Goal: Task Accomplishment & Management: Manage account settings

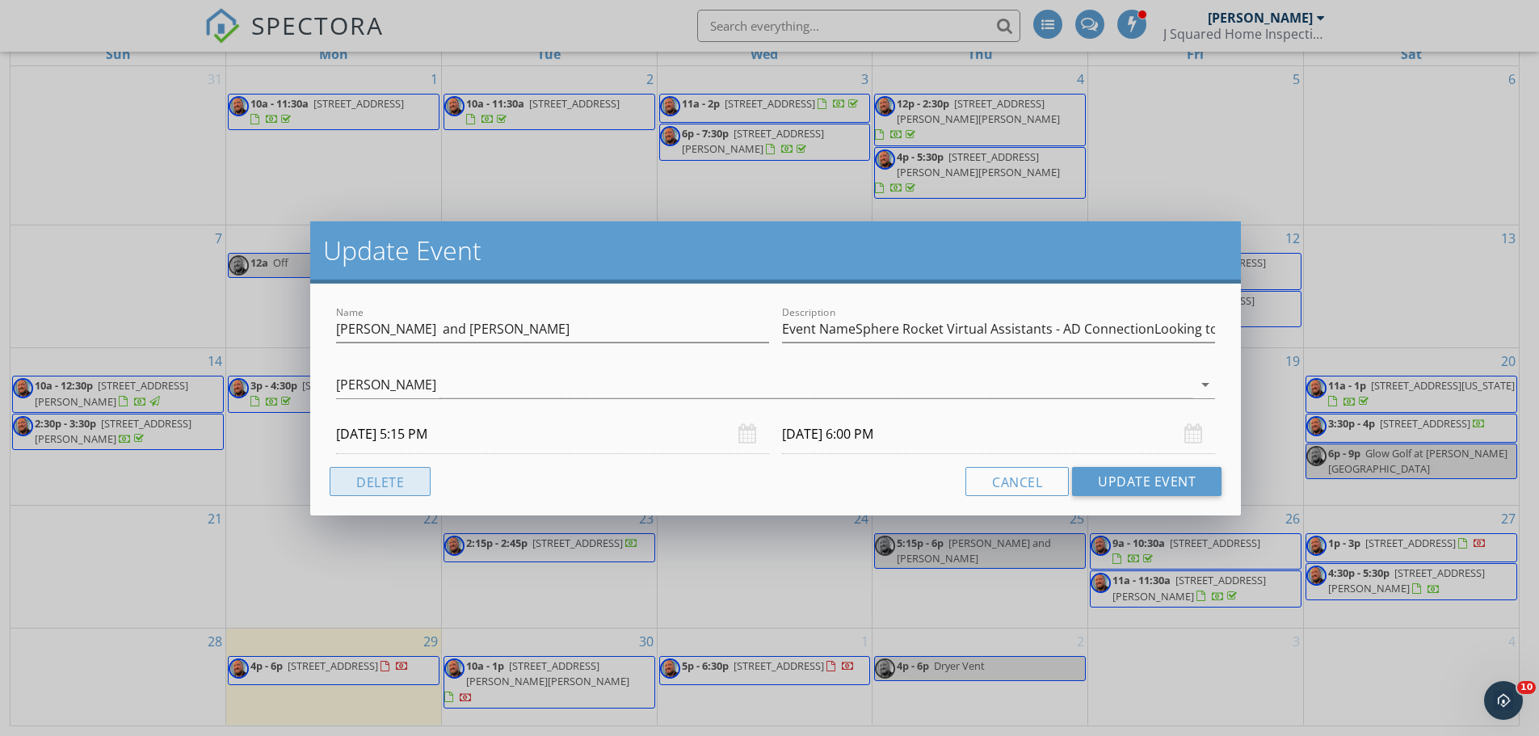
click at [372, 484] on button "Delete" at bounding box center [380, 481] width 101 height 29
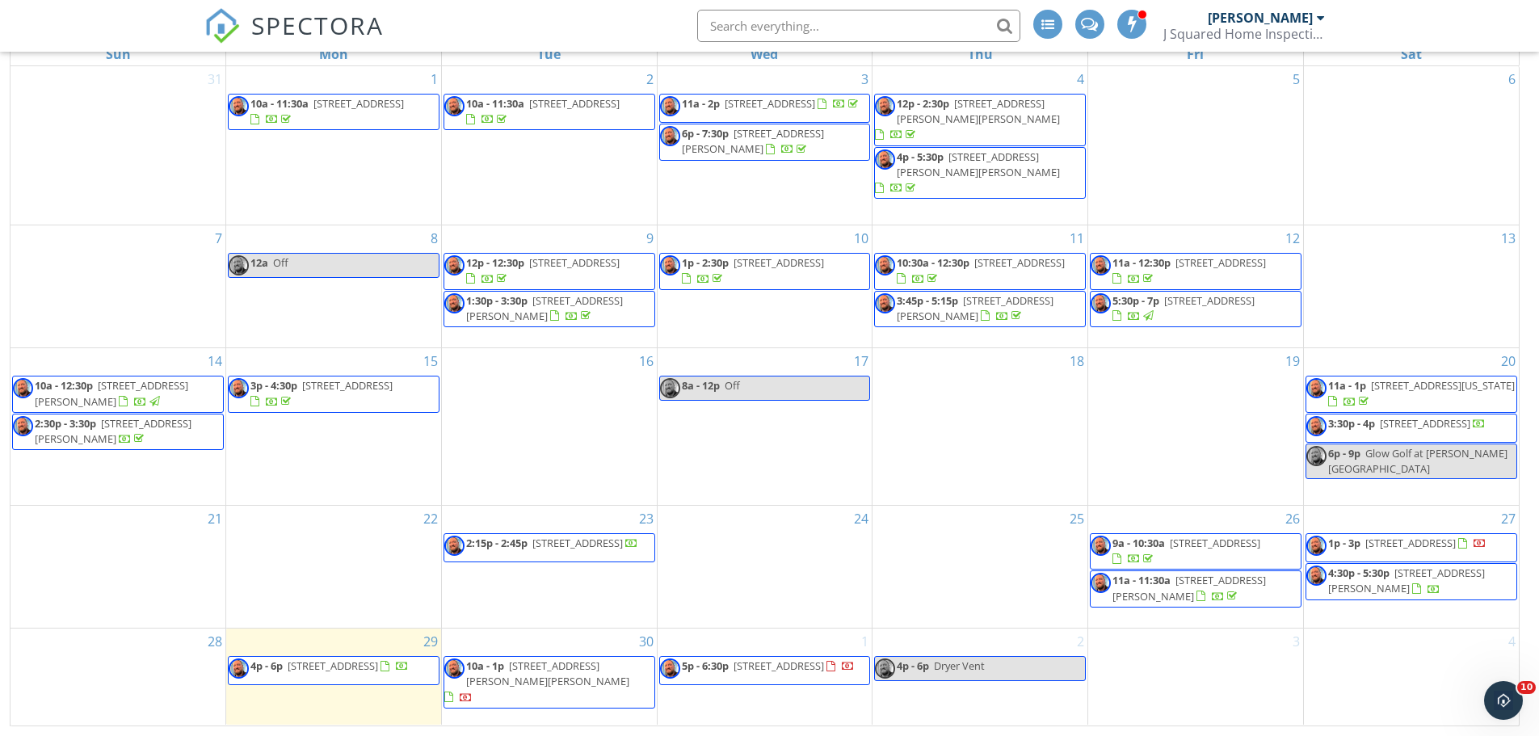
click at [1412, 587] on span "[STREET_ADDRESS][PERSON_NAME]" at bounding box center [1407, 581] width 157 height 30
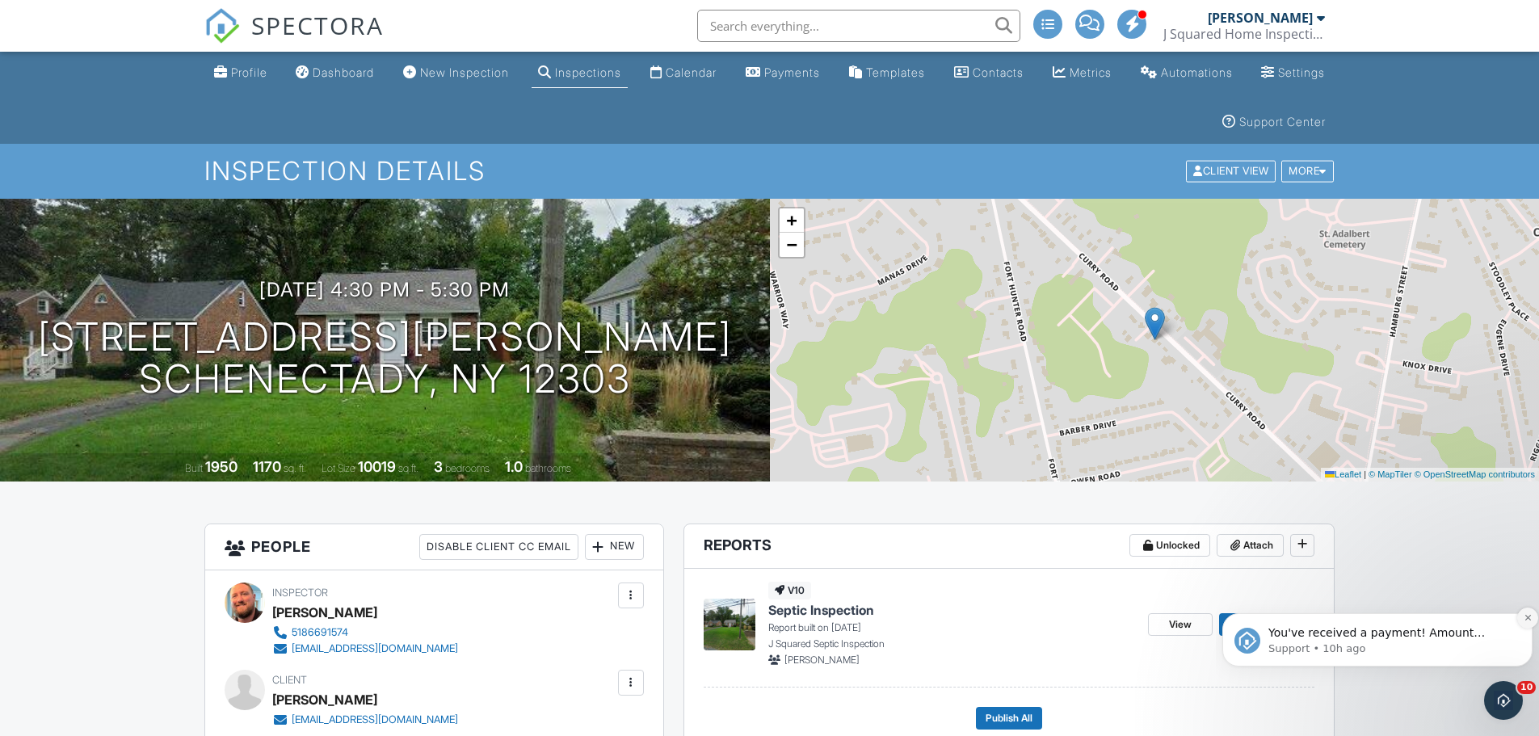
click at [1524, 614] on icon "Dismiss notification" at bounding box center [1528, 617] width 9 height 9
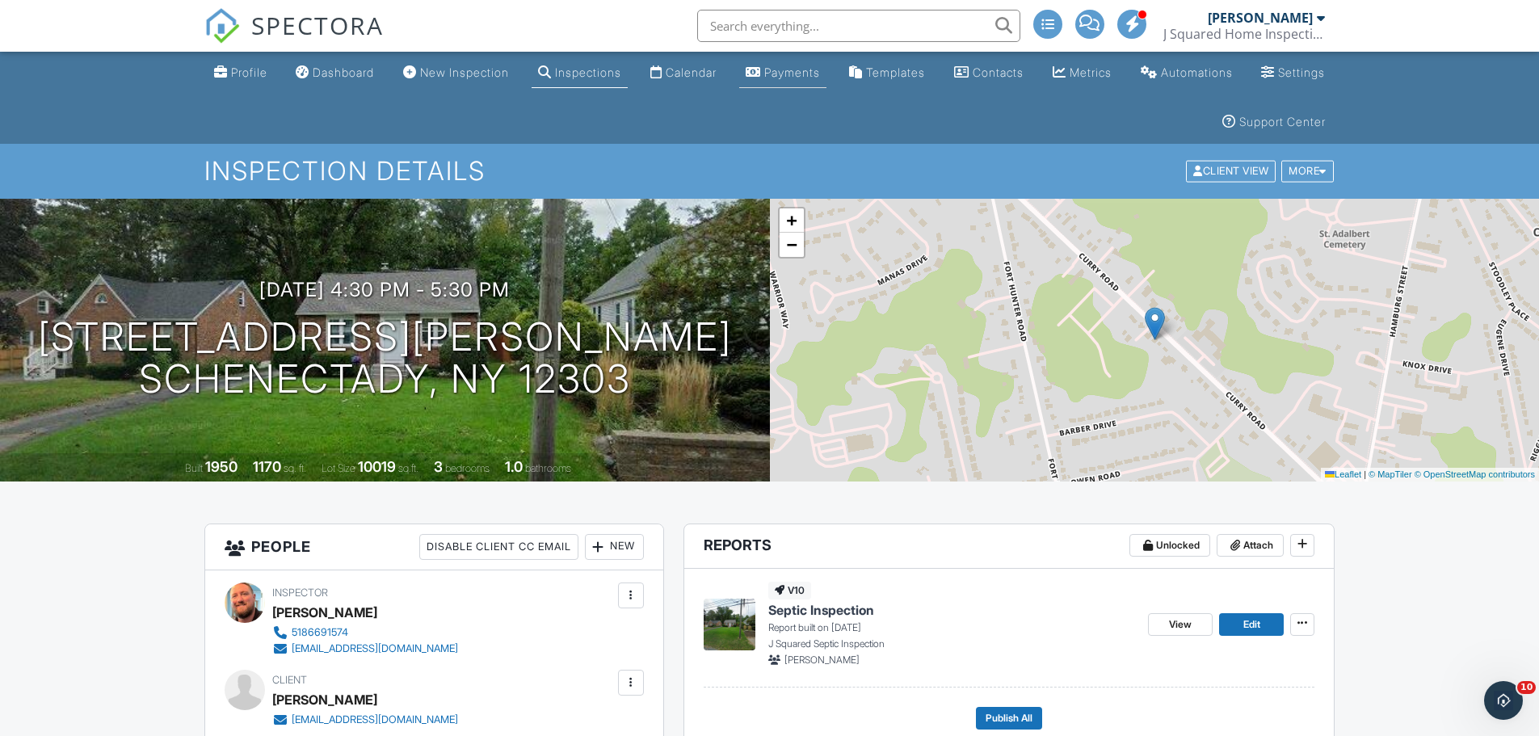
click at [820, 71] on div "Payments" at bounding box center [792, 72] width 56 height 14
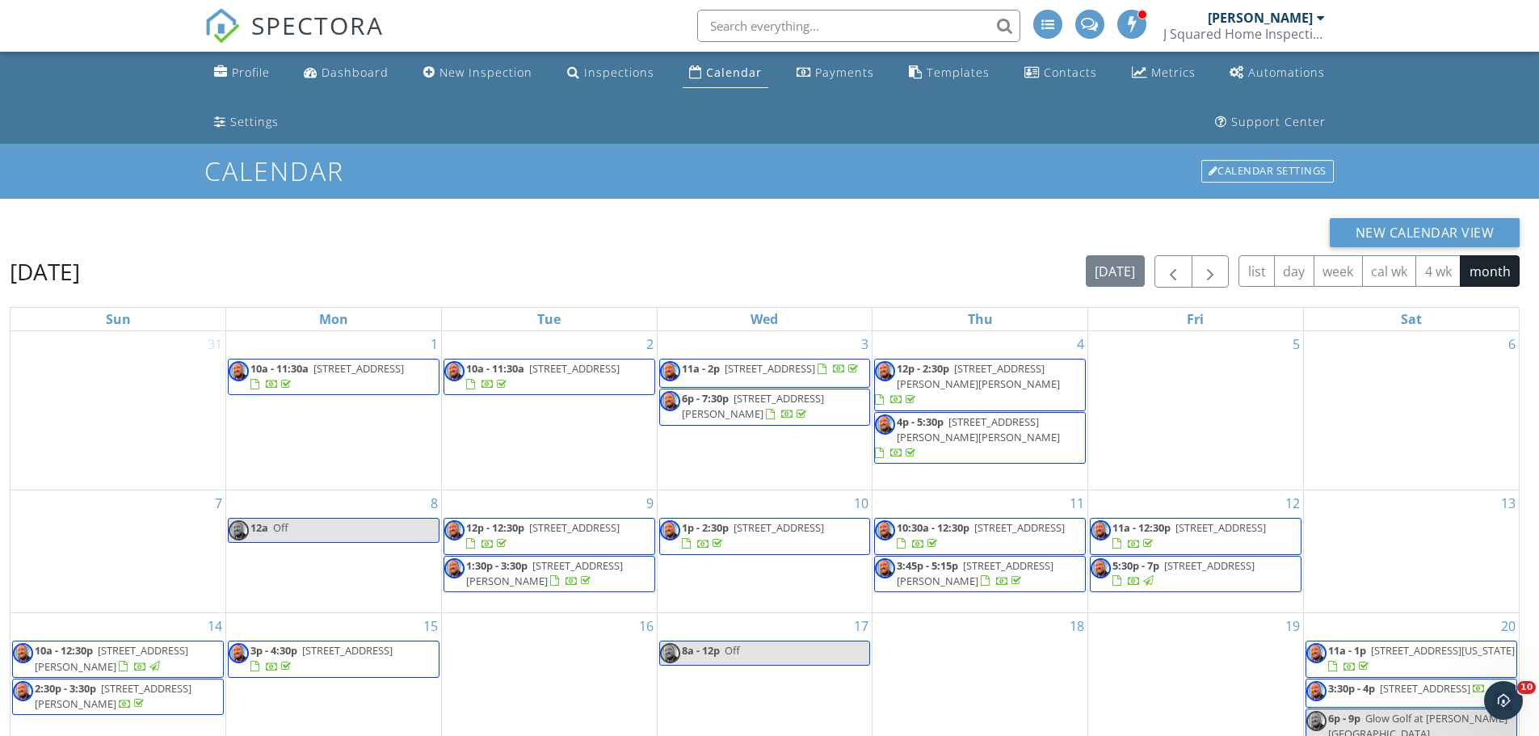
scroll to position [265, 0]
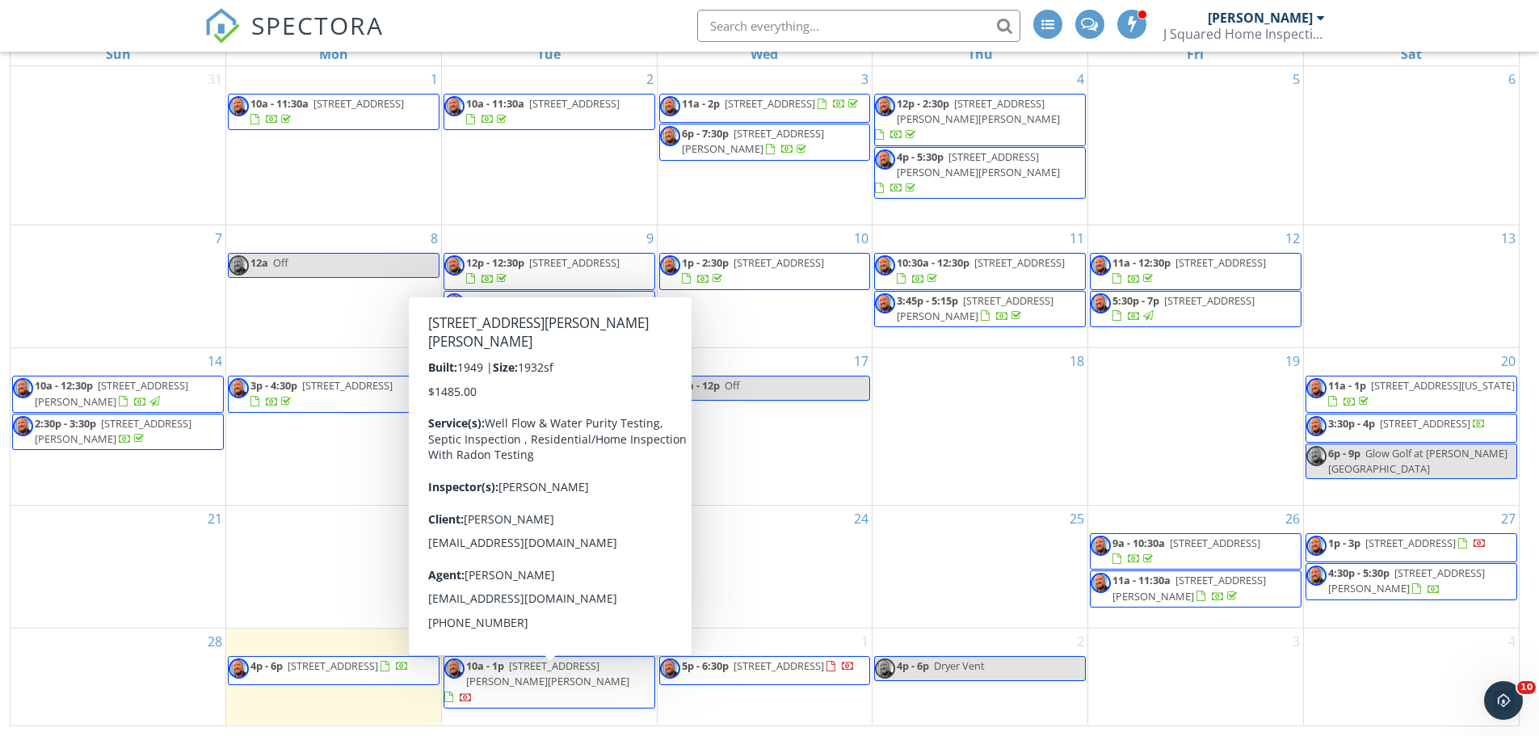
click at [575, 676] on span "[STREET_ADDRESS][PERSON_NAME][PERSON_NAME]" at bounding box center [547, 674] width 163 height 30
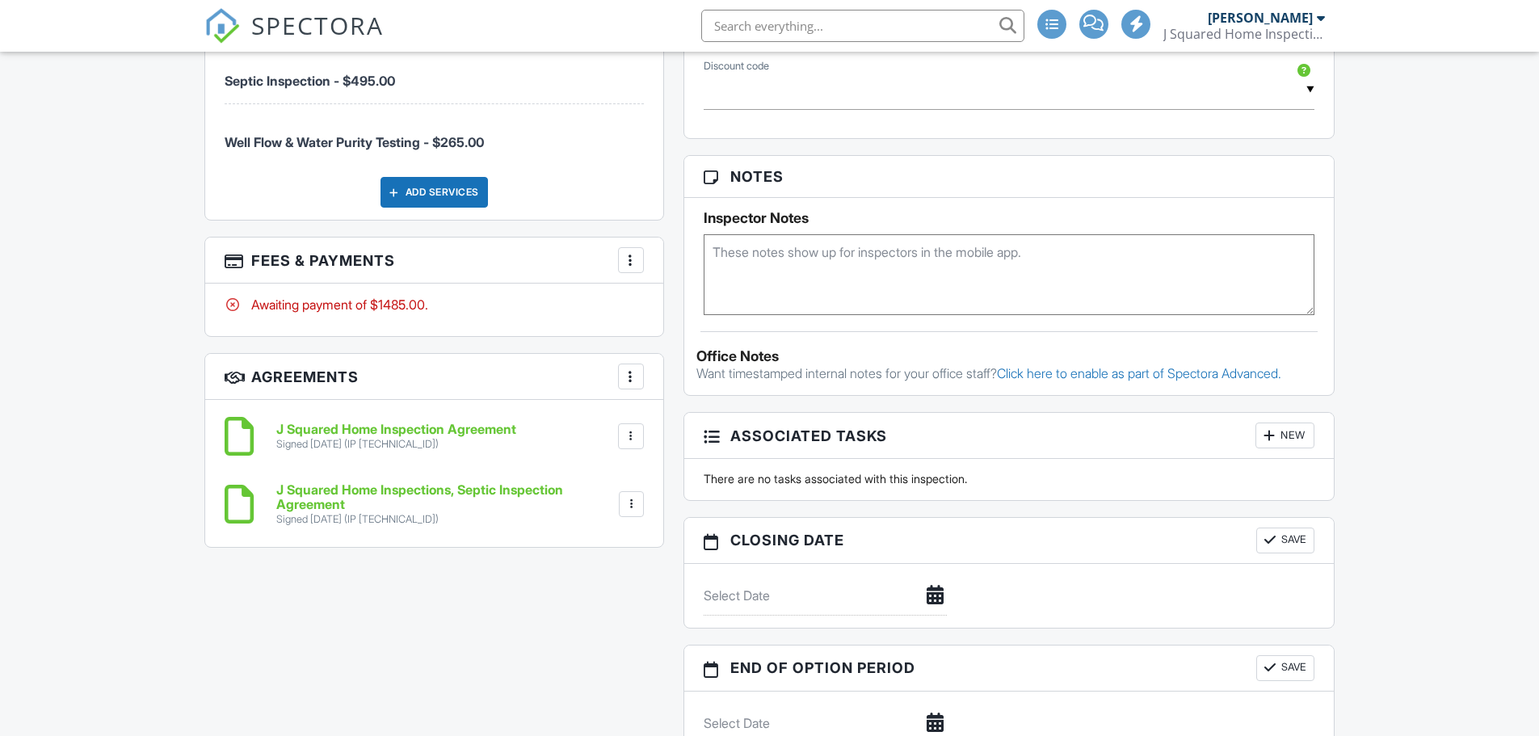
click at [636, 496] on div at bounding box center [632, 504] width 16 height 16
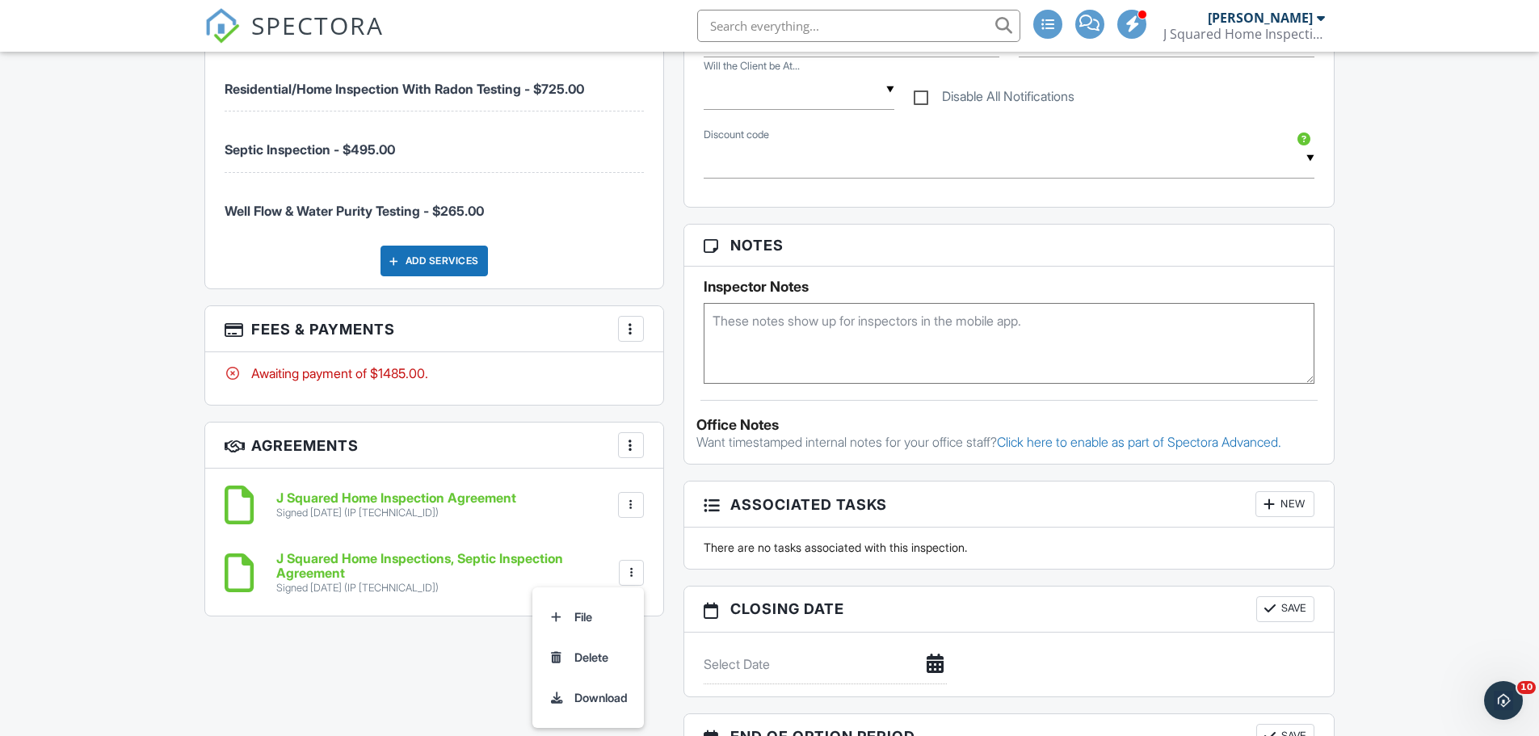
click at [633, 332] on div at bounding box center [631, 329] width 16 height 16
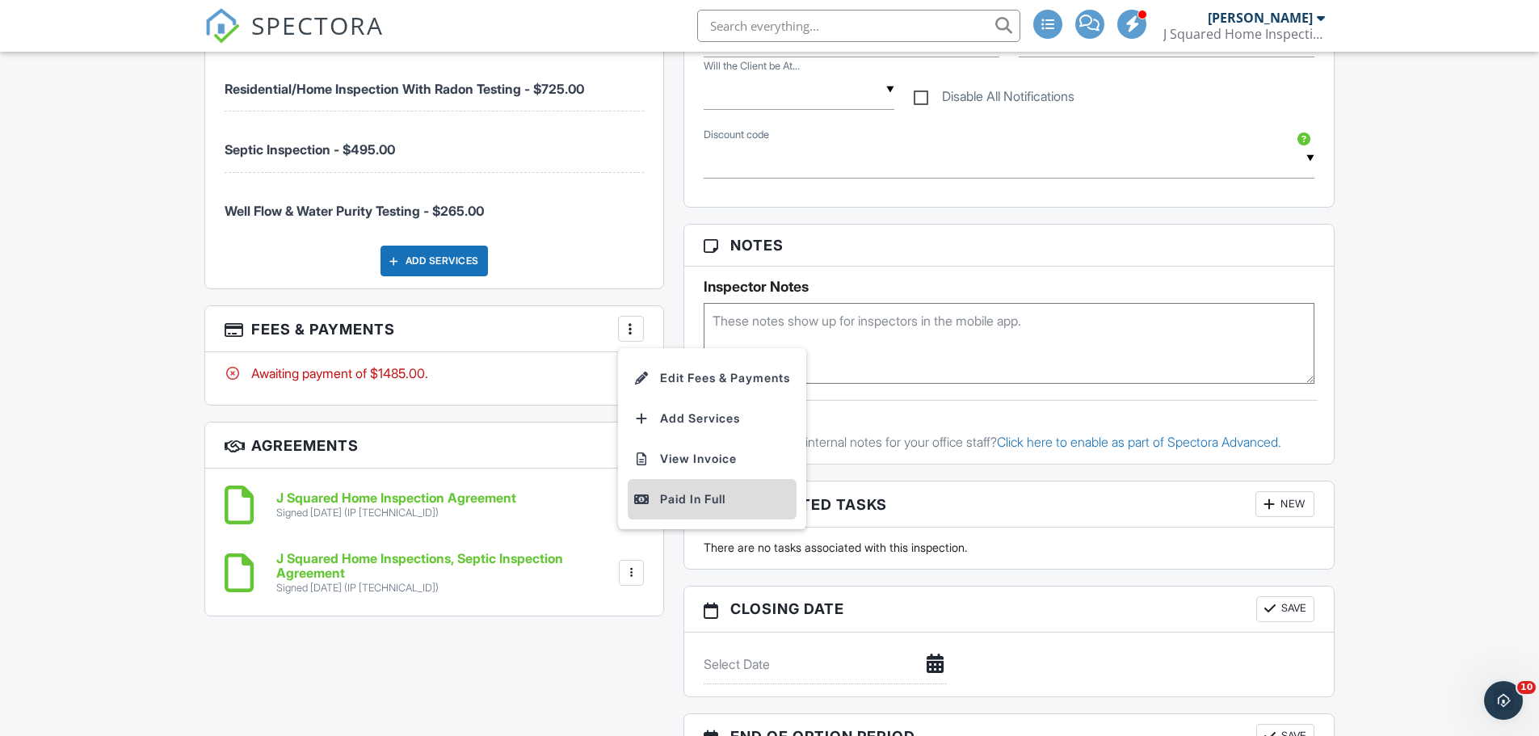
click at [690, 500] on div "Paid In Full" at bounding box center [712, 499] width 156 height 19
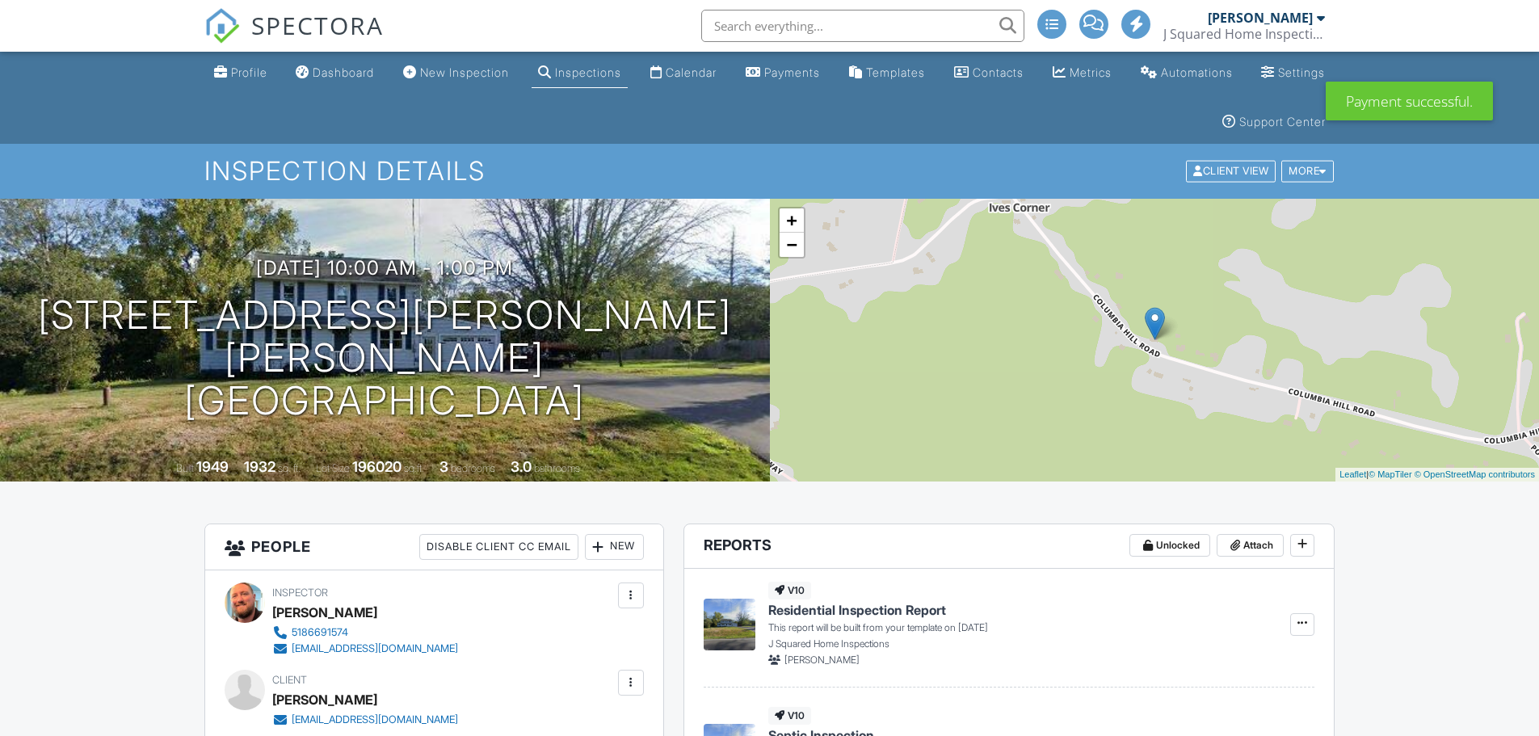
drag, startPoint x: 737, startPoint y: 73, endPoint x: 730, endPoint y: 80, distance: 10.3
click at [717, 73] on div "Calendar" at bounding box center [691, 72] width 51 height 14
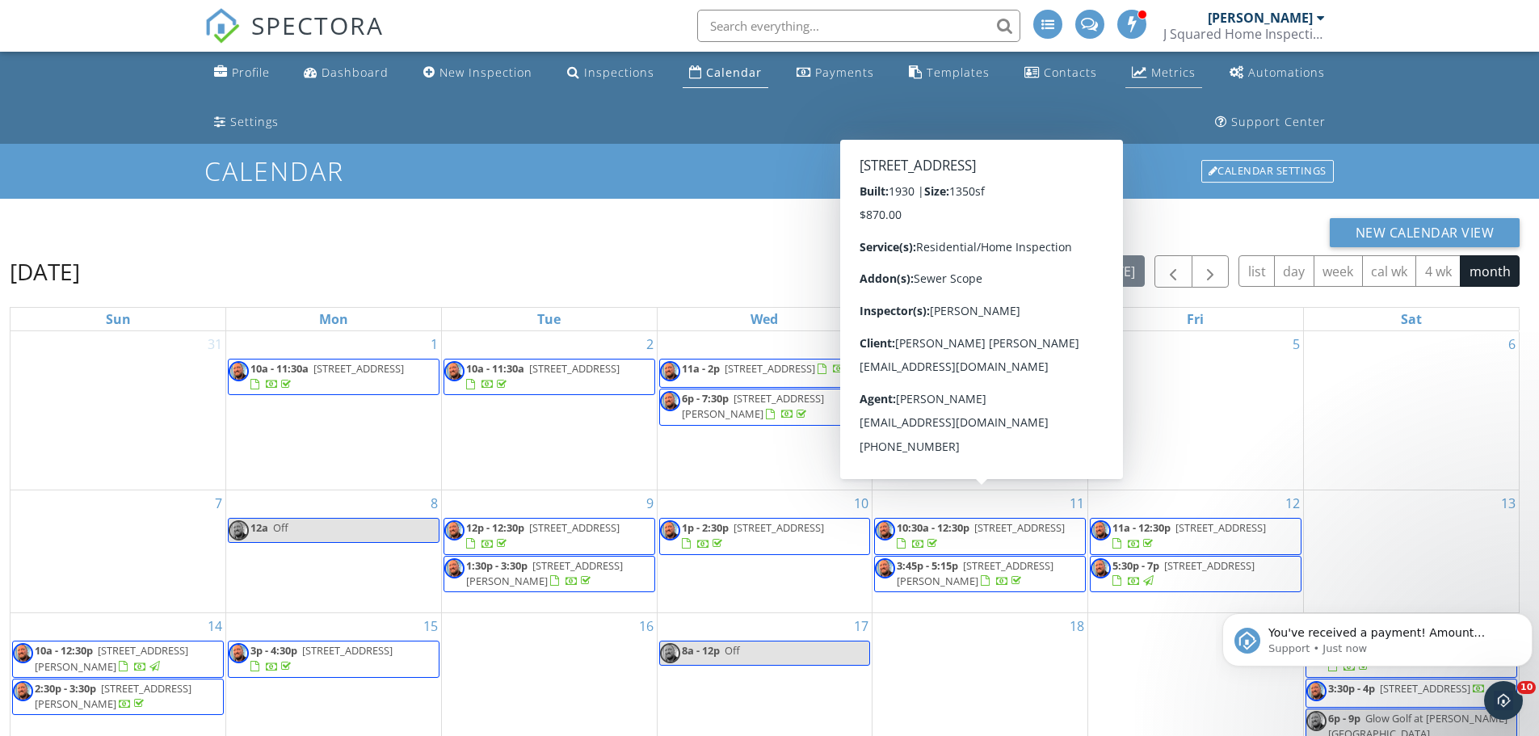
click at [1152, 67] on div "Metrics" at bounding box center [1174, 72] width 44 height 15
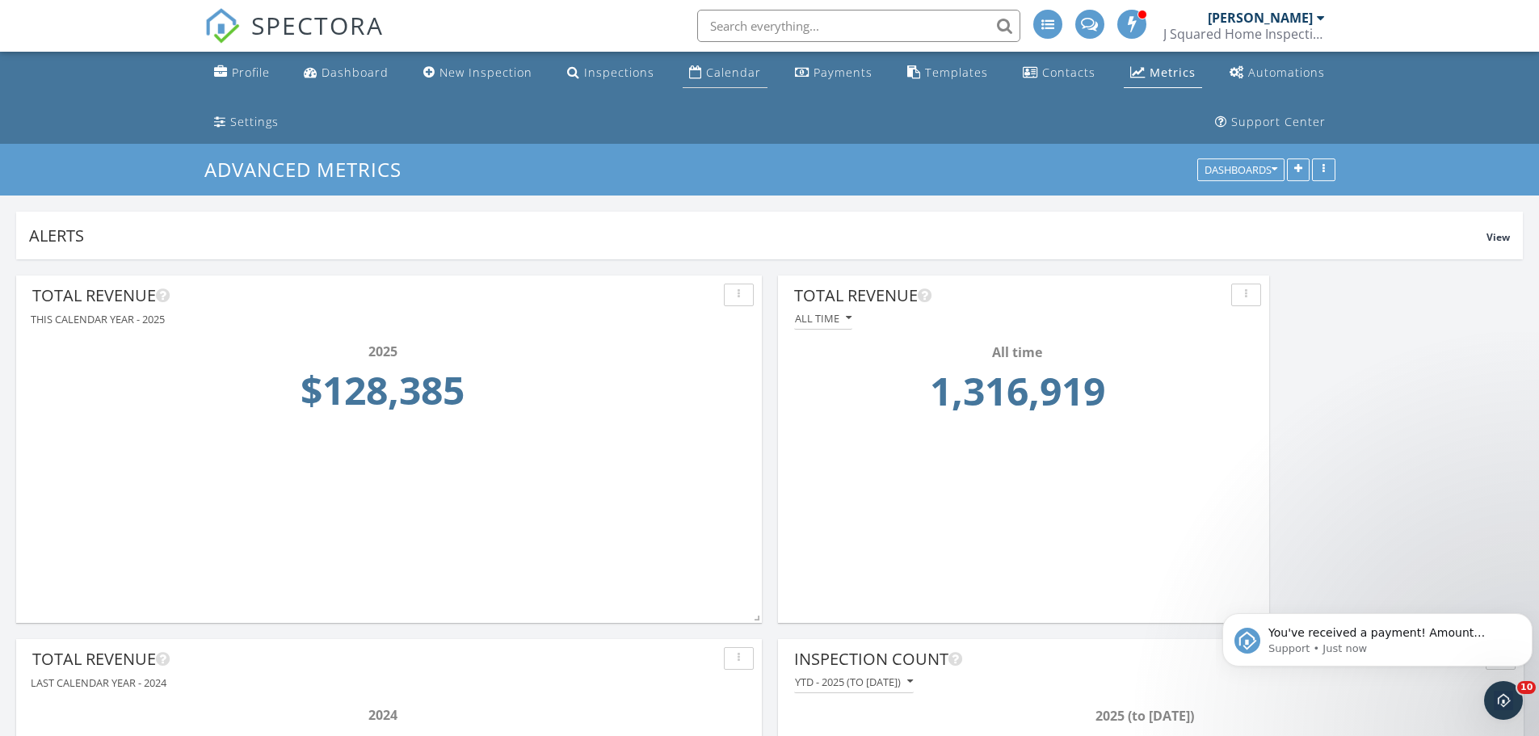
click at [706, 70] on div "Calendar" at bounding box center [733, 72] width 55 height 15
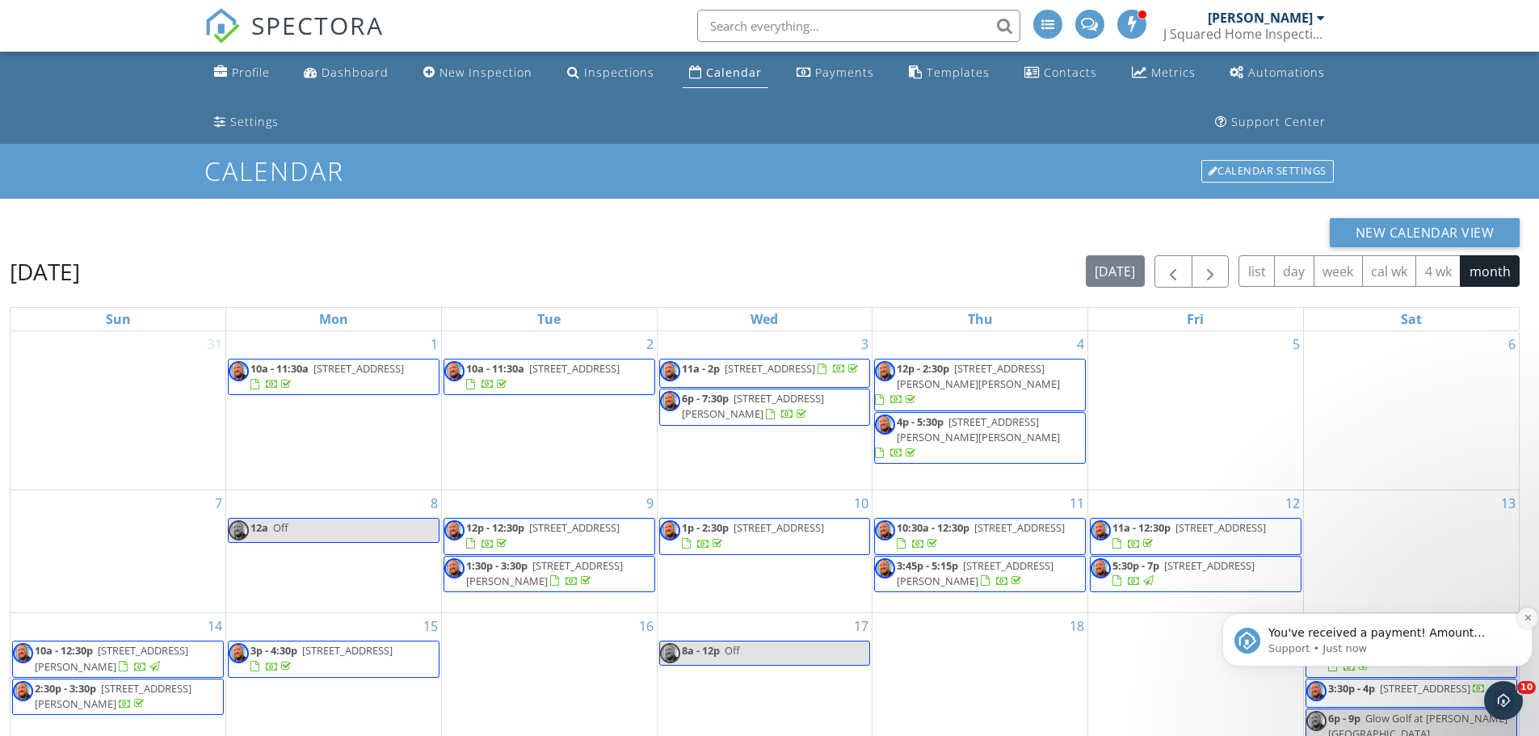
click at [1526, 616] on icon "Dismiss notification" at bounding box center [1528, 618] width 6 height 6
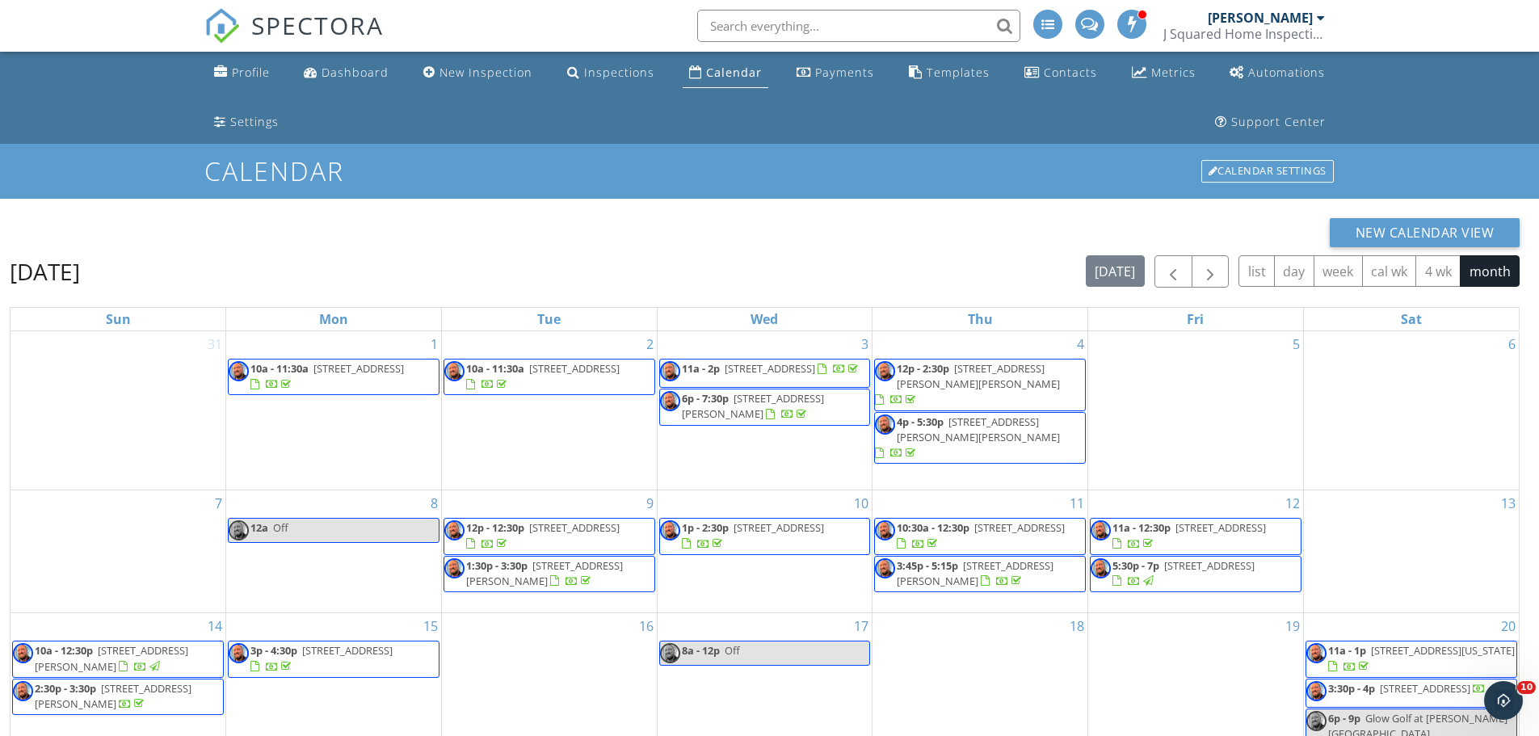
scroll to position [265, 0]
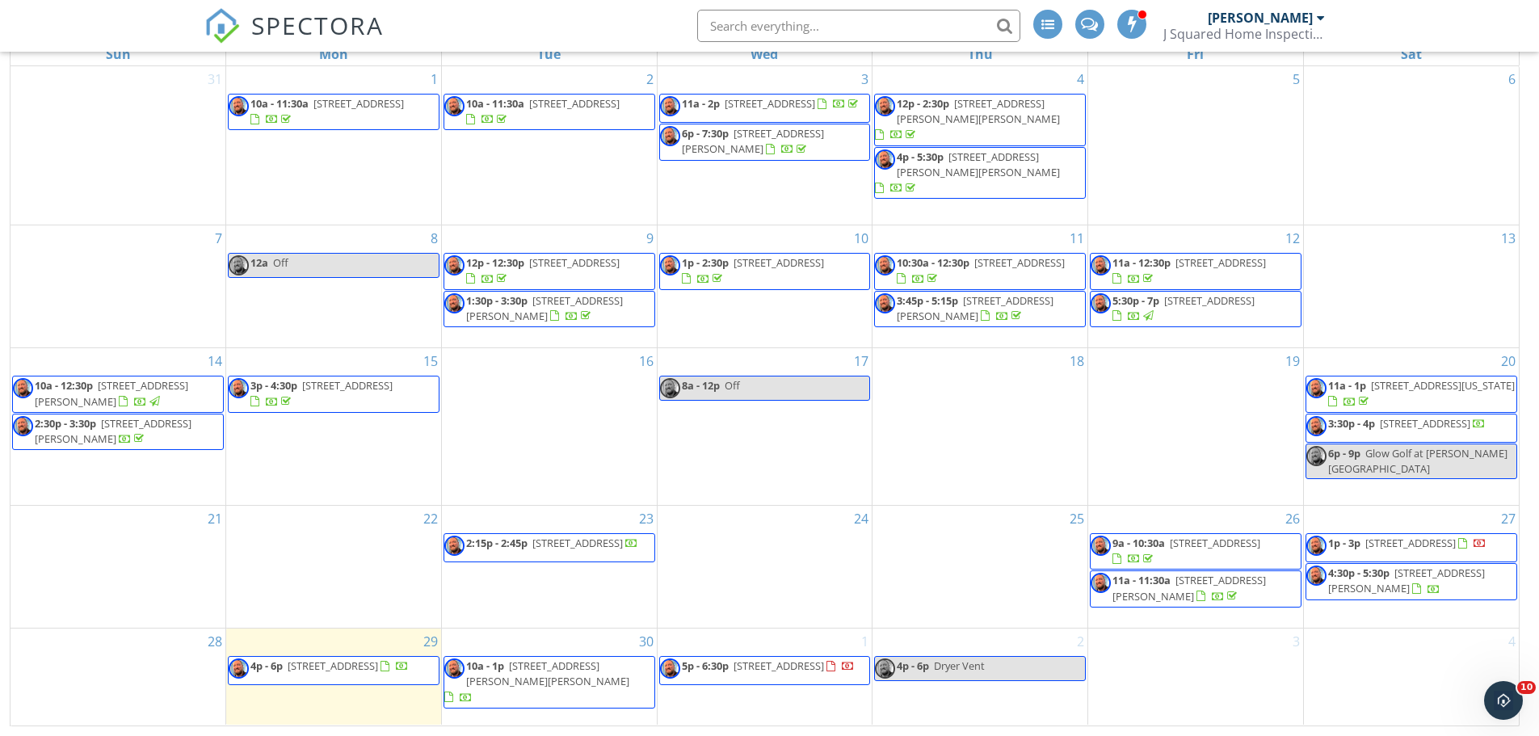
click at [1406, 583] on span "2402 Curry Rd, Schenectady 12303" at bounding box center [1407, 581] width 157 height 30
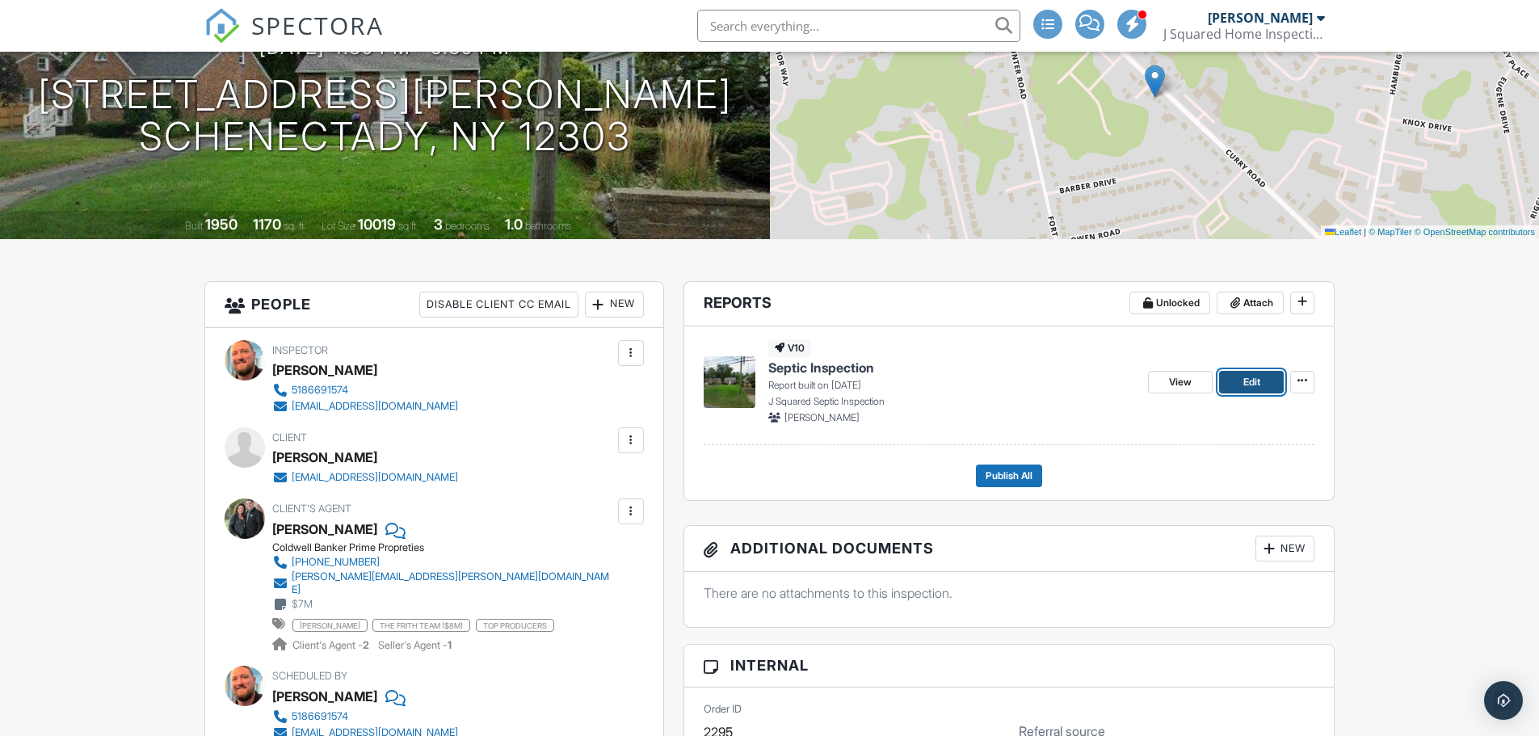
click at [1245, 385] on span "Edit" at bounding box center [1252, 382] width 17 height 16
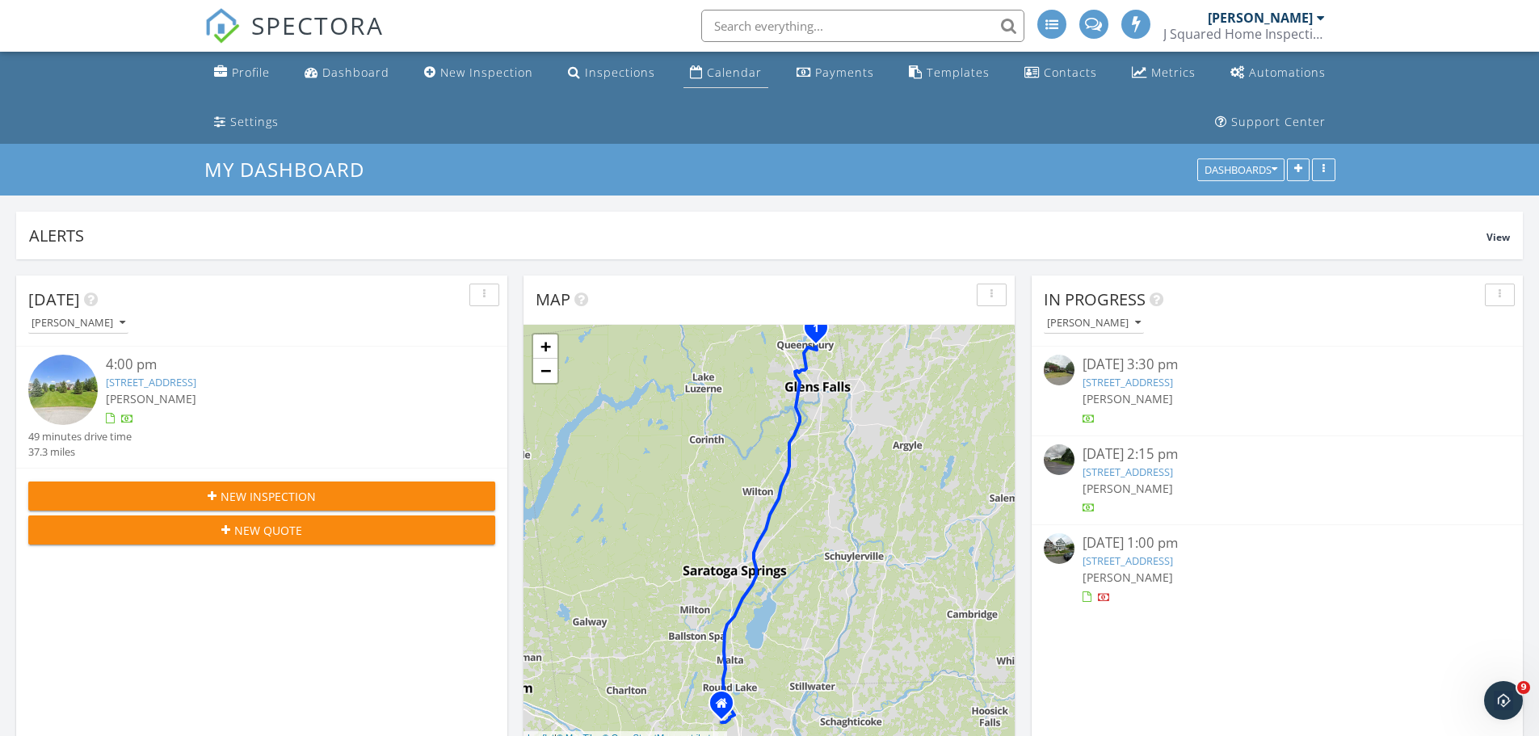
click at [707, 74] on div "Calendar" at bounding box center [734, 72] width 55 height 15
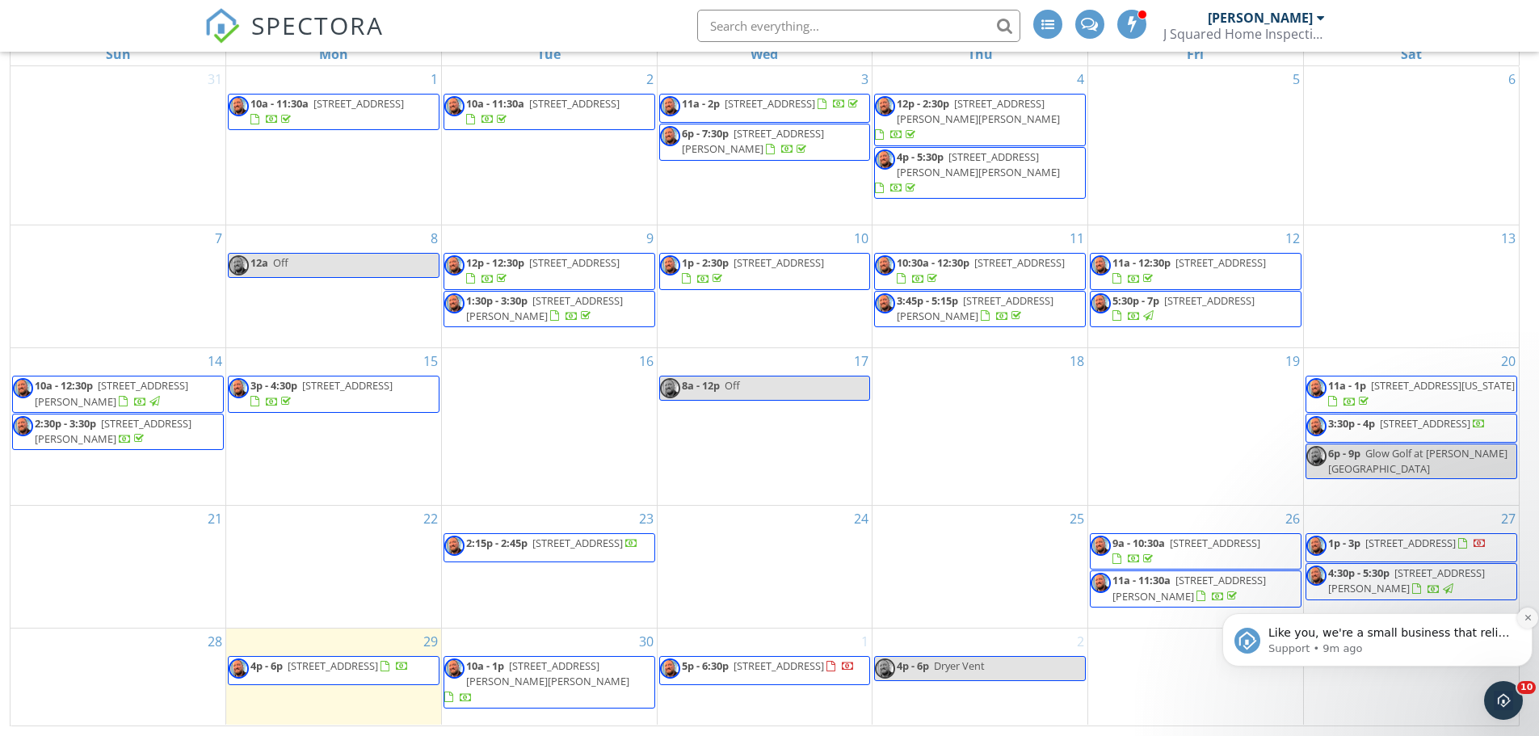
click at [1529, 617] on icon "Dismiss notification" at bounding box center [1528, 617] width 9 height 9
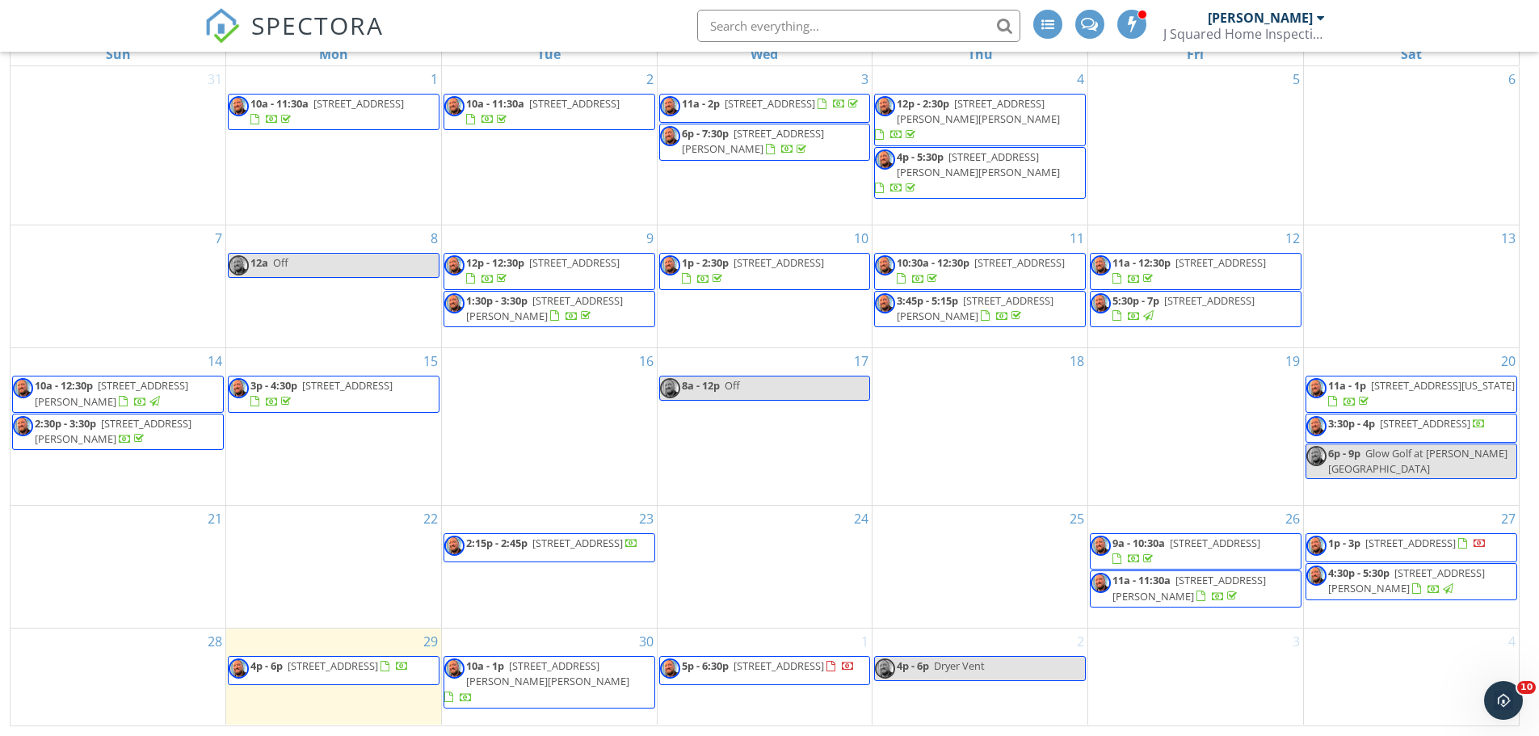
click at [1427, 547] on span "1087 Pleasant St, Schenectady 12303" at bounding box center [1411, 543] width 91 height 15
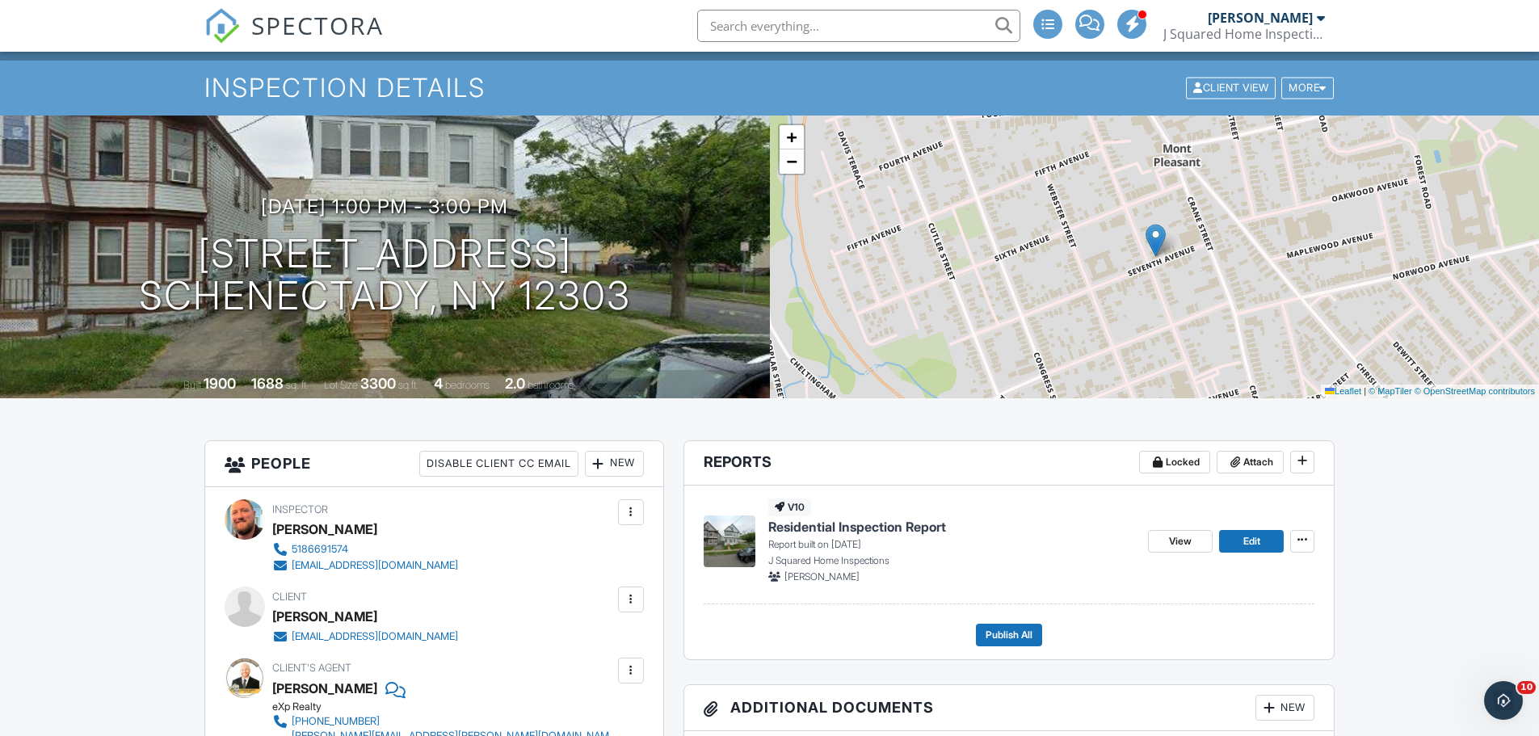
scroll to position [81, 0]
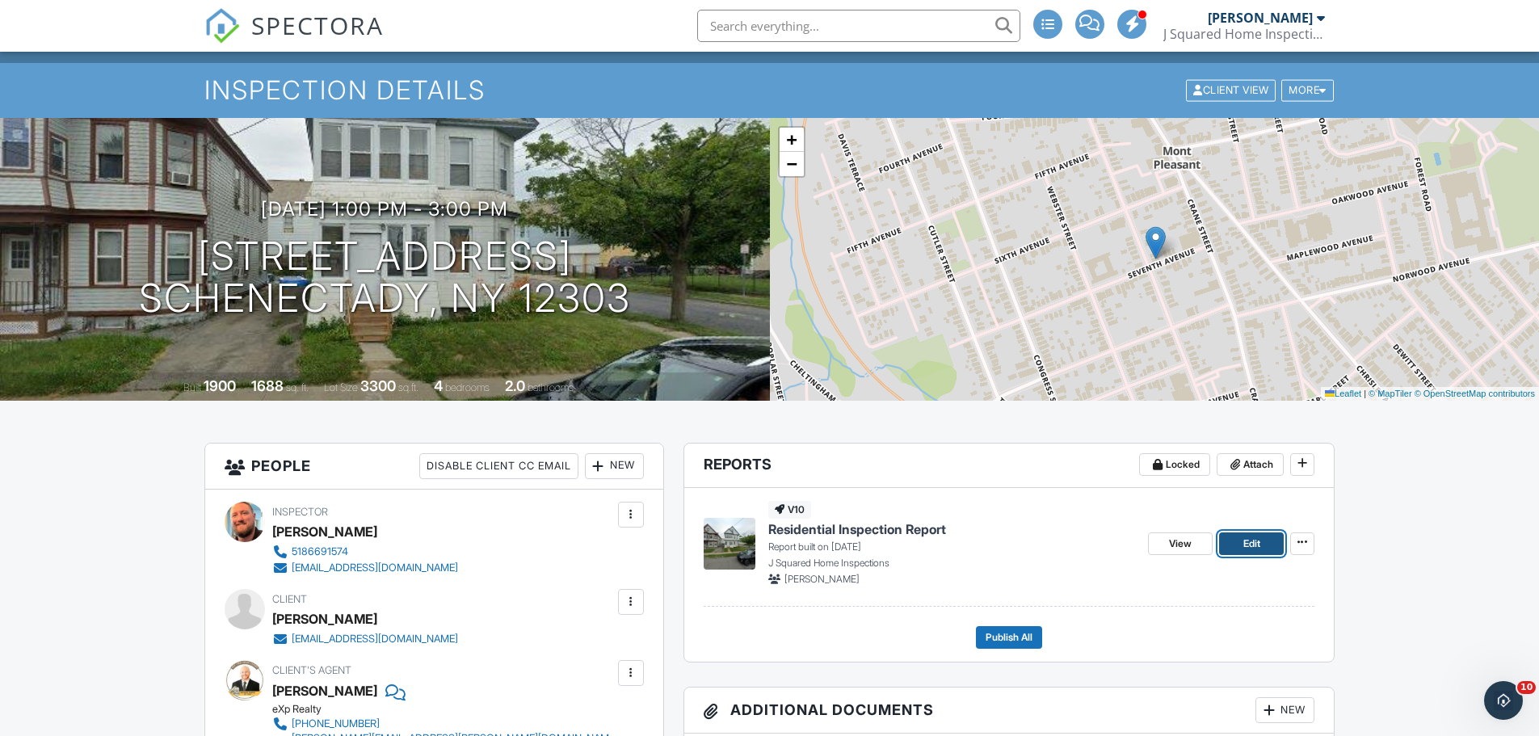
click at [1252, 544] on span "Edit" at bounding box center [1252, 544] width 17 height 16
